Goal: Task Accomplishment & Management: Use online tool/utility

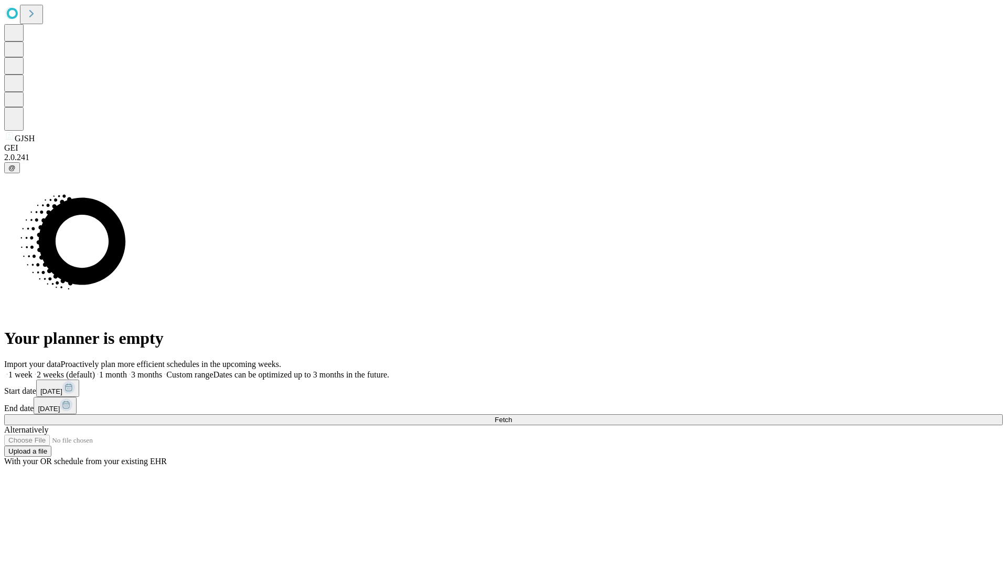
click at [512, 416] on span "Fetch" at bounding box center [503, 420] width 17 height 8
